Goal: Transaction & Acquisition: Purchase product/service

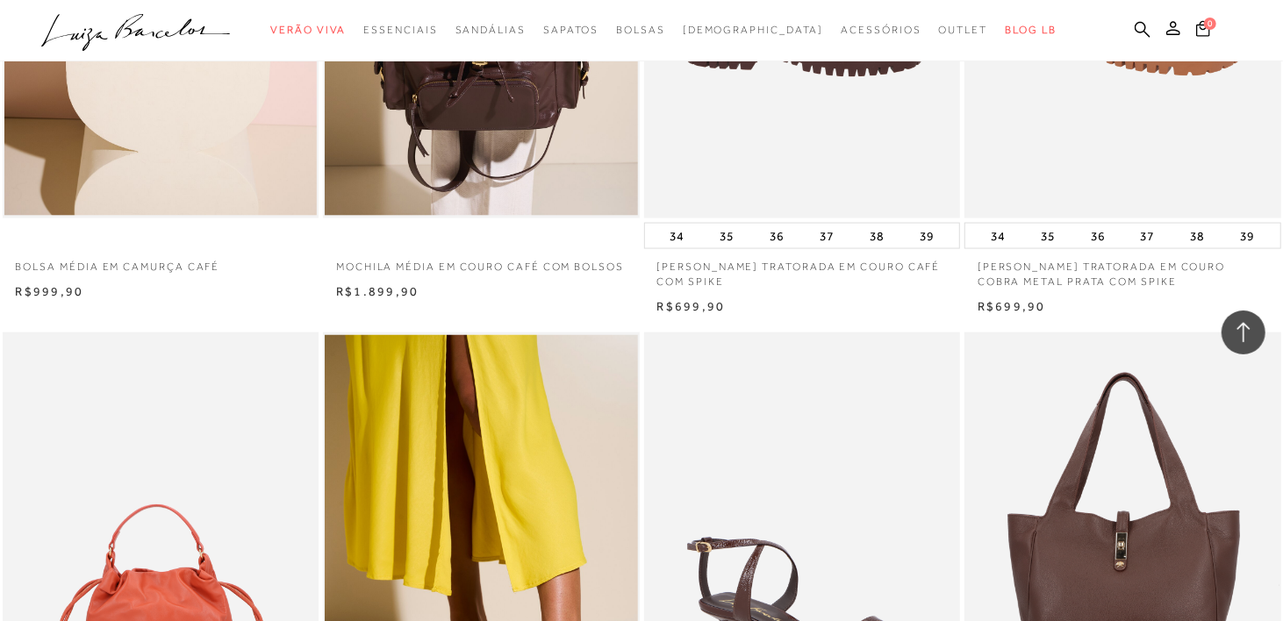
scroll to position [1509, 0]
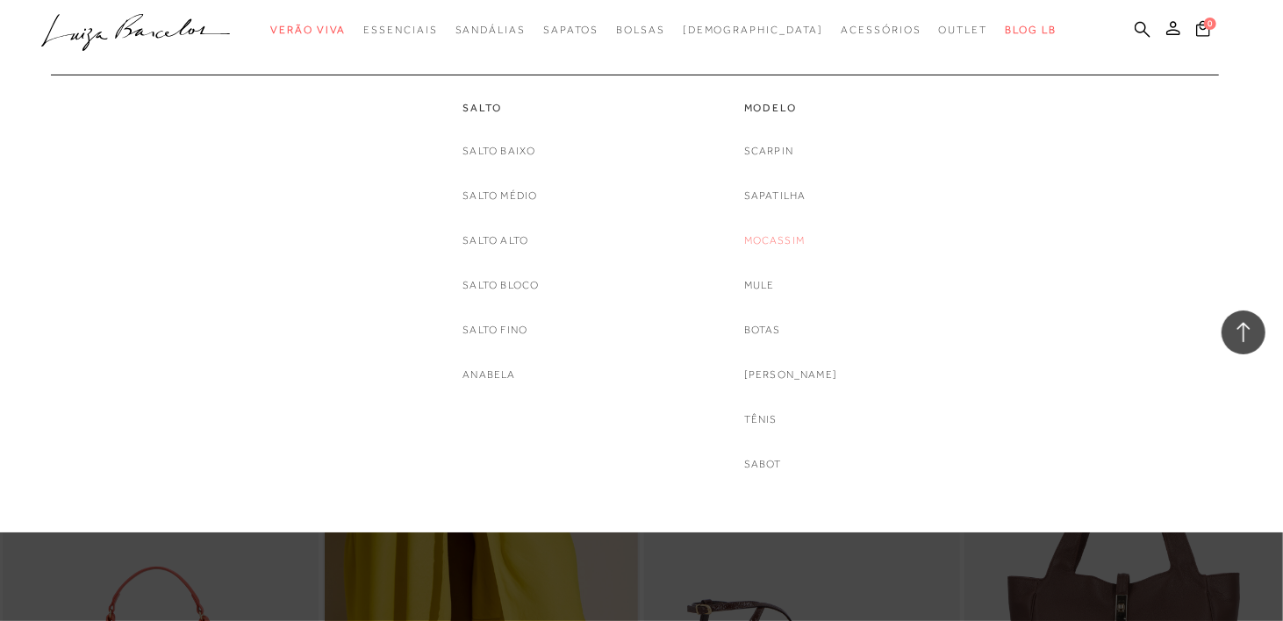
click at [789, 239] on link "Mocassim" at bounding box center [774, 241] width 61 height 18
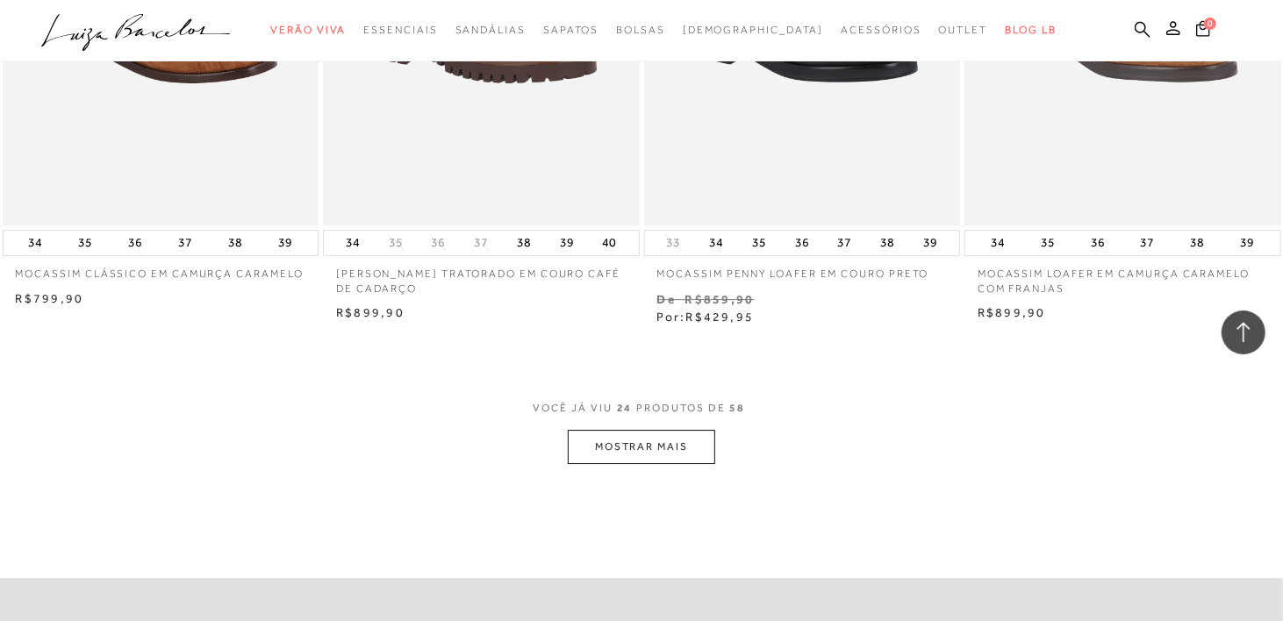
scroll to position [3412, 0]
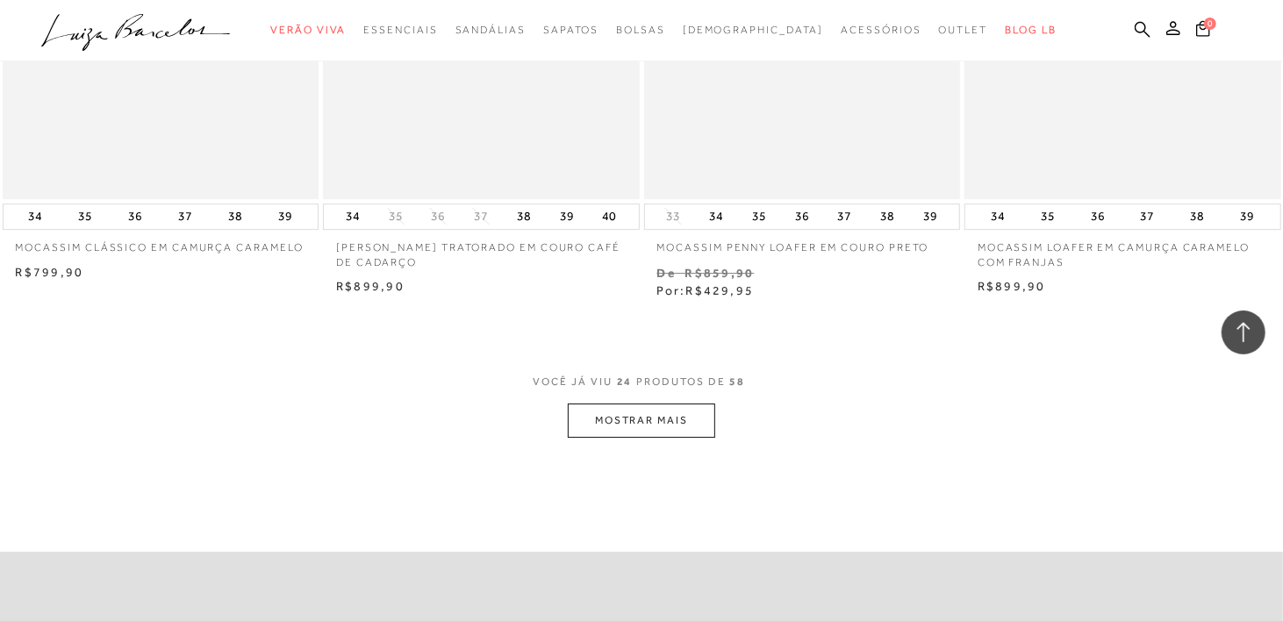
click at [687, 428] on button "MOSTRAR MAIS" at bounding box center [641, 421] width 147 height 34
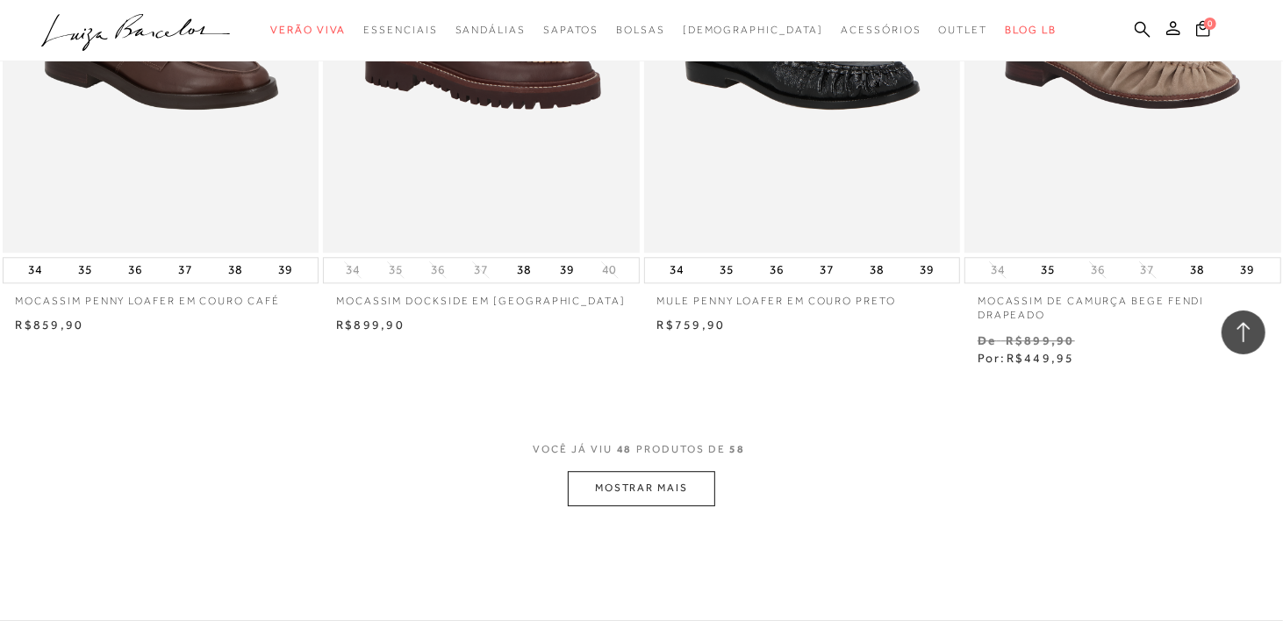
scroll to position [7076, 0]
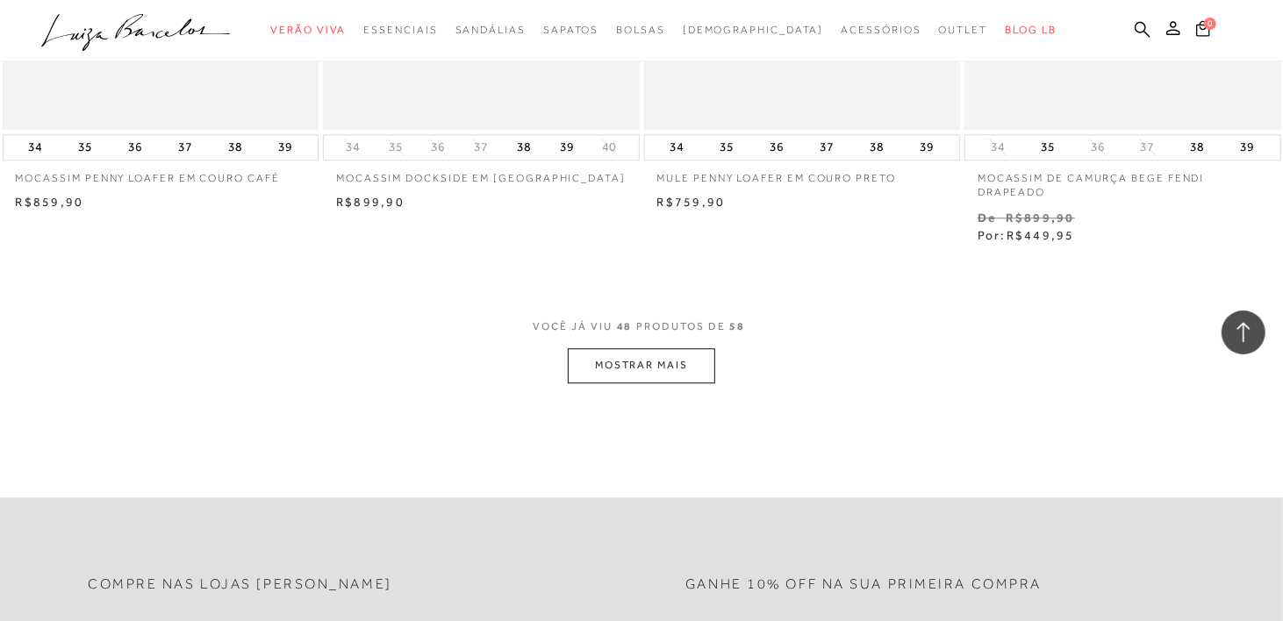
click at [640, 367] on button "MOSTRAR MAIS" at bounding box center [641, 365] width 147 height 34
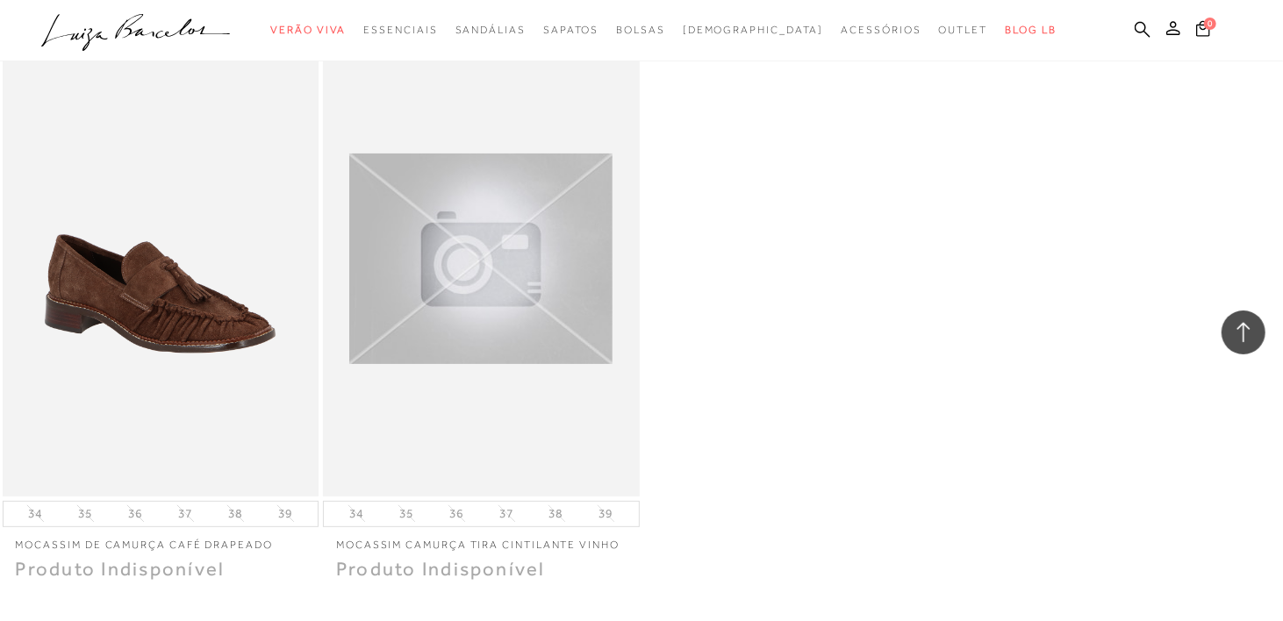
scroll to position [8523, 0]
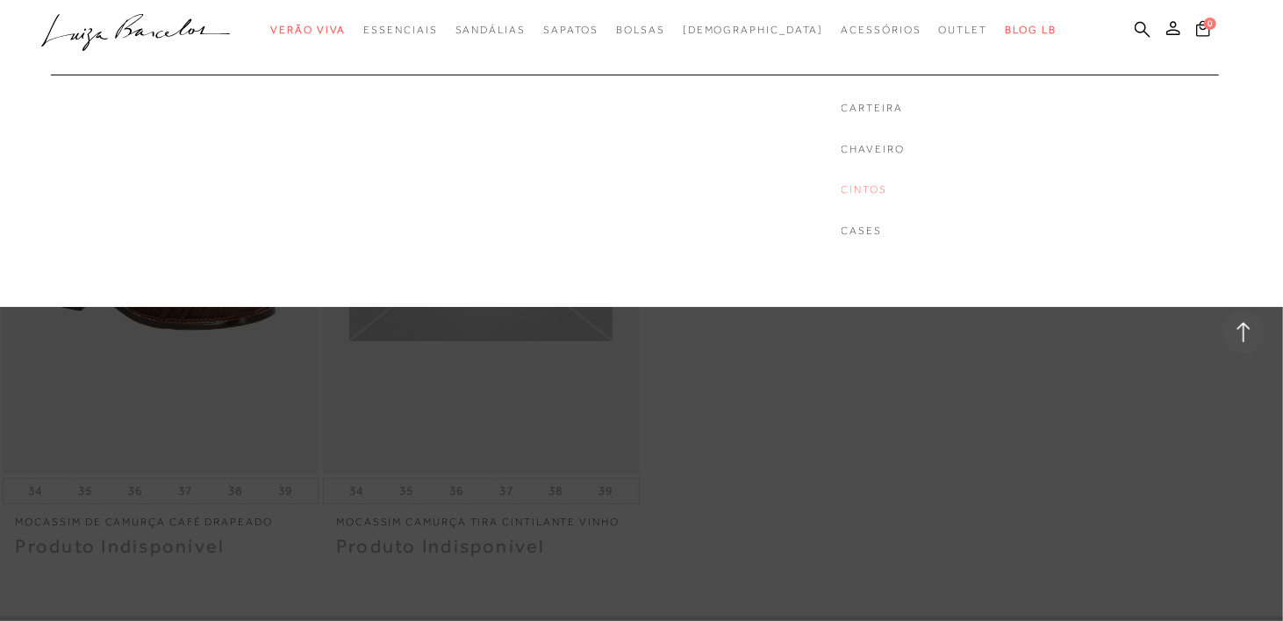
click at [842, 190] on link "Cintos" at bounding box center [873, 190] width 63 height 15
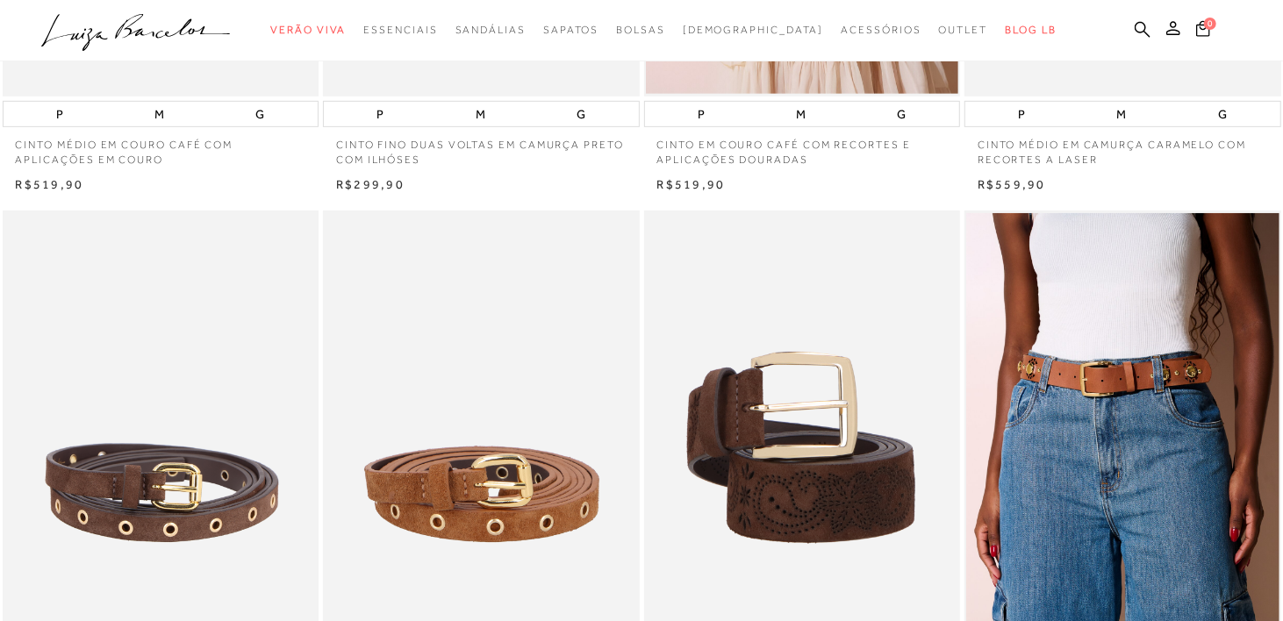
scroll to position [304, 0]
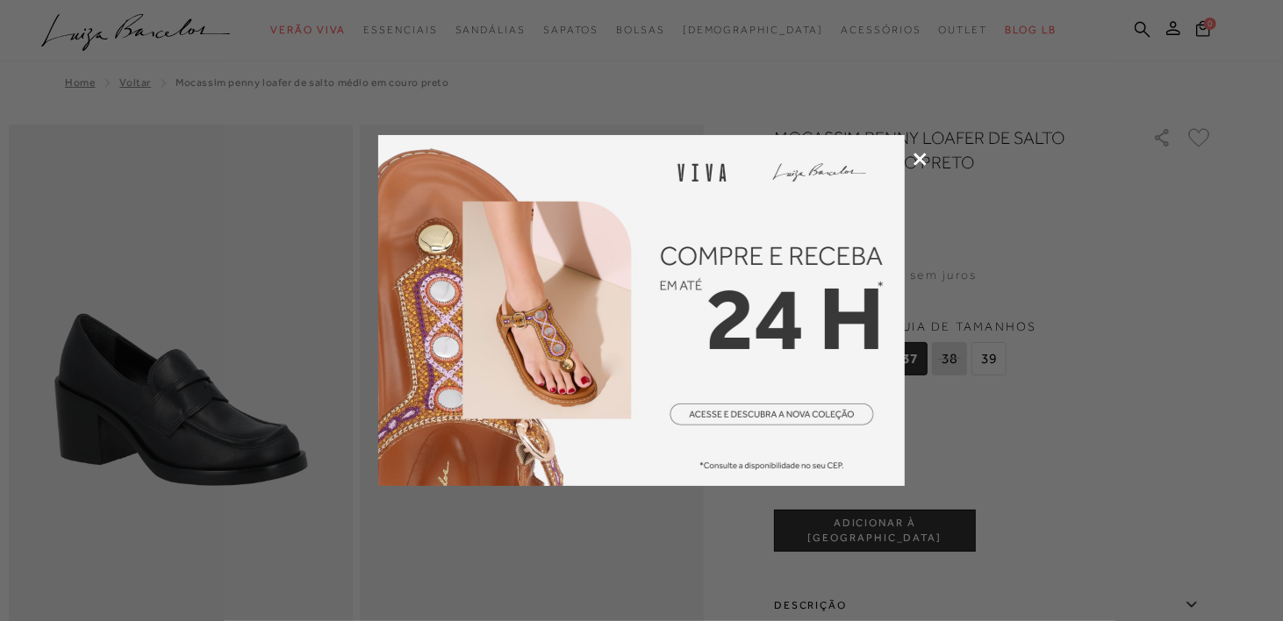
click at [918, 153] on icon at bounding box center [920, 159] width 13 height 13
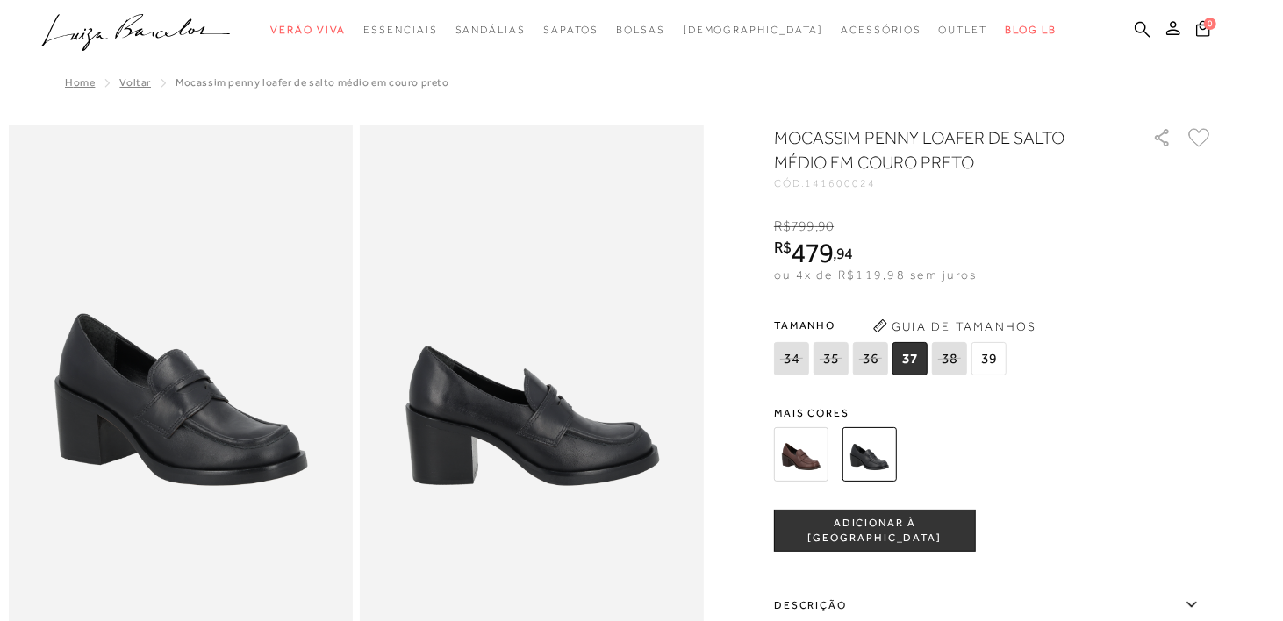
click at [807, 466] on img at bounding box center [801, 454] width 54 height 54
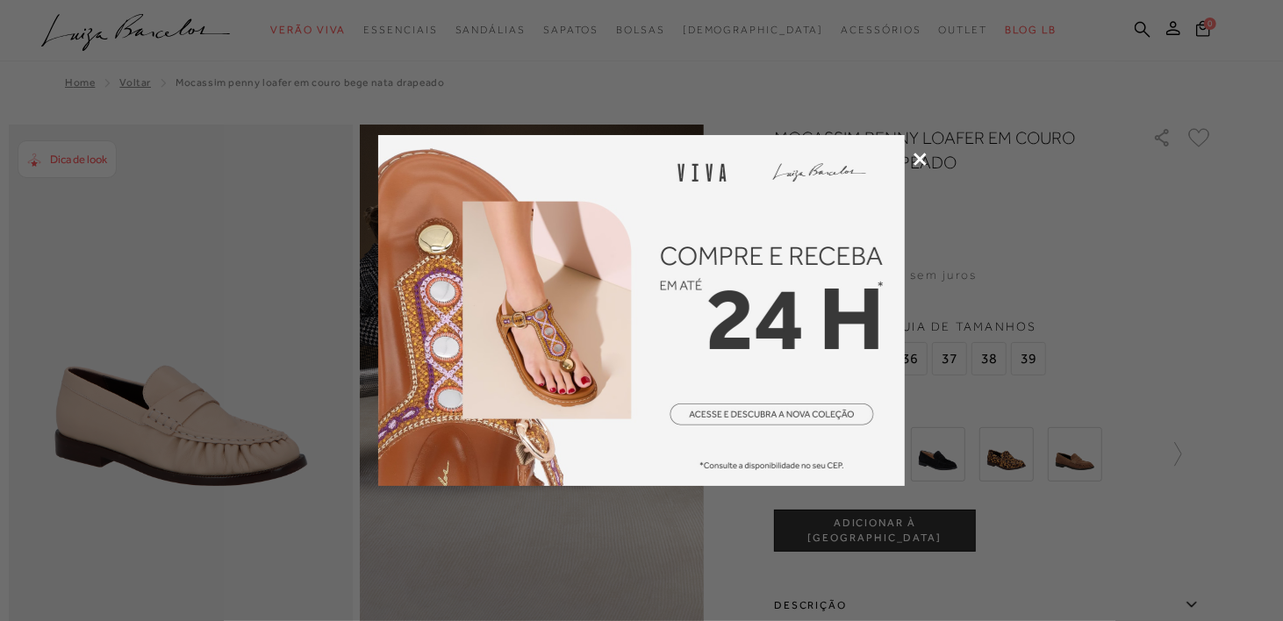
click at [928, 157] on div at bounding box center [641, 310] width 1283 height 621
click at [923, 154] on icon at bounding box center [920, 159] width 13 height 13
